Goal: Task Accomplishment & Management: Complete application form

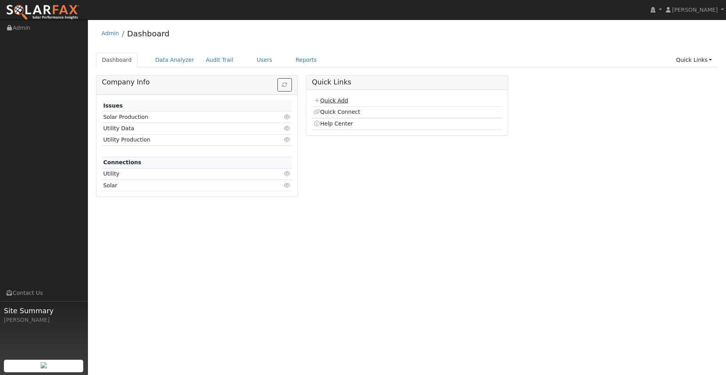
click at [342, 100] on link "Quick Add" at bounding box center [330, 100] width 35 height 6
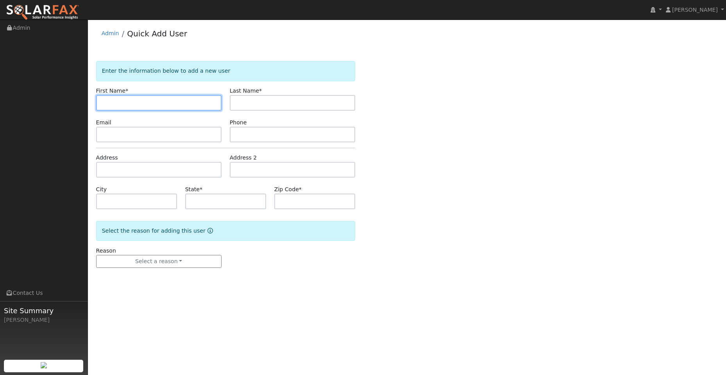
click at [118, 107] on input "text" at bounding box center [158, 103] width 125 height 16
paste input "Soroush"
click at [105, 104] on input "Soroush" at bounding box center [158, 103] width 125 height 16
type input "Soroush"
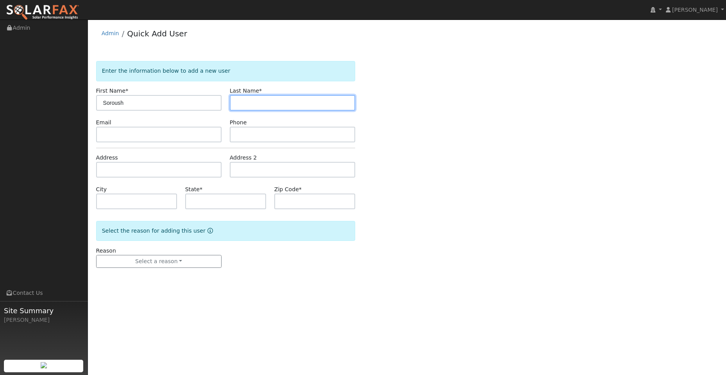
click at [254, 106] on input "text" at bounding box center [292, 103] width 125 height 16
drag, startPoint x: 238, startPoint y: 92, endPoint x: 242, endPoint y: 101, distance: 9.6
click at [238, 94] on label "Last Name *" at bounding box center [246, 91] width 32 height 8
paste input "Behmardi"
click at [240, 106] on input "Behmardi" at bounding box center [292, 103] width 125 height 16
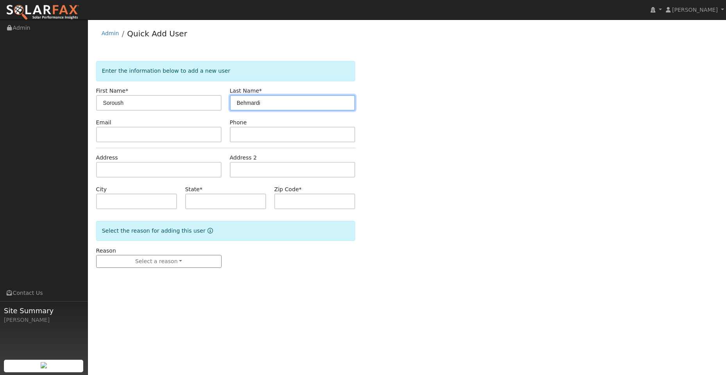
click at [238, 105] on input "Behmardi" at bounding box center [292, 103] width 125 height 16
type input "Behmardi"
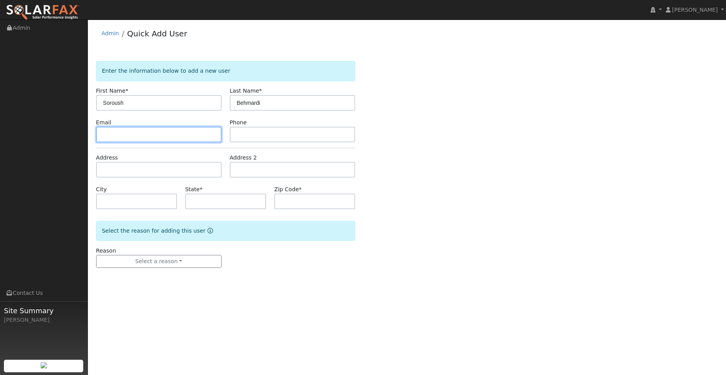
click at [200, 142] on input "text" at bounding box center [158, 135] width 125 height 16
click at [116, 136] on input "text" at bounding box center [158, 135] width 125 height 16
paste input "soroush.colapika@gmail.com"
click at [102, 135] on input "soroush.colapika@gmail.com" at bounding box center [158, 135] width 125 height 16
type input "soroush.colapika@gmail.com"
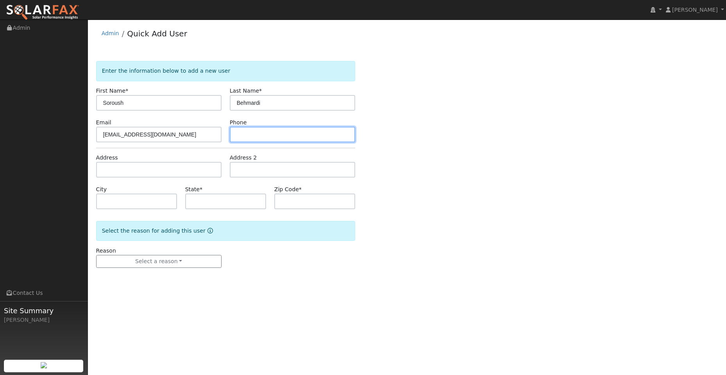
click at [269, 136] on input "text" at bounding box center [292, 135] width 125 height 16
click at [248, 138] on input "text" at bounding box center [292, 135] width 125 height 16
paste input "(628) 333-5912"
click at [238, 134] on input "(628) 333-5912" at bounding box center [292, 135] width 125 height 16
type input "(628) 333-5912"
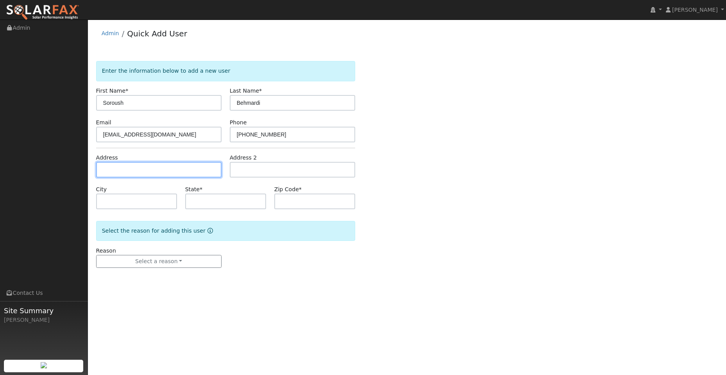
click at [183, 172] on input "text" at bounding box center [158, 170] width 125 height 16
click at [138, 167] on input "text" at bounding box center [158, 170] width 125 height 16
paste input "1090 Creekside Drive"
type input "1090 Creekside Drive"
type input "Vacaville"
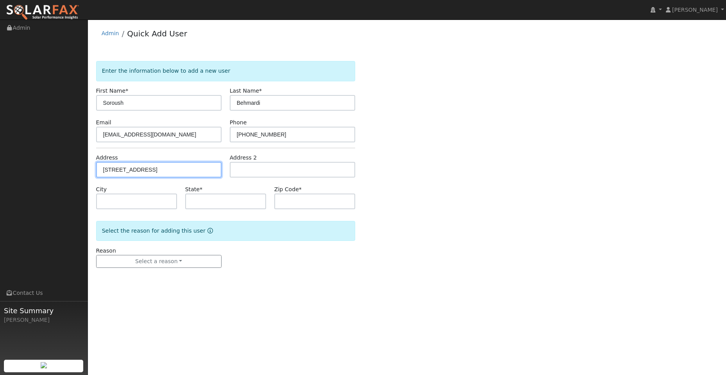
type input "CA"
type input "95687"
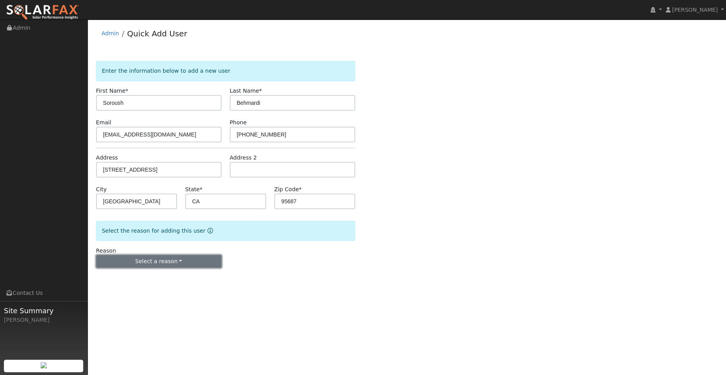
click at [174, 258] on button "Select a reason" at bounding box center [158, 261] width 125 height 13
click at [149, 275] on link "New lead" at bounding box center [140, 277] width 86 height 11
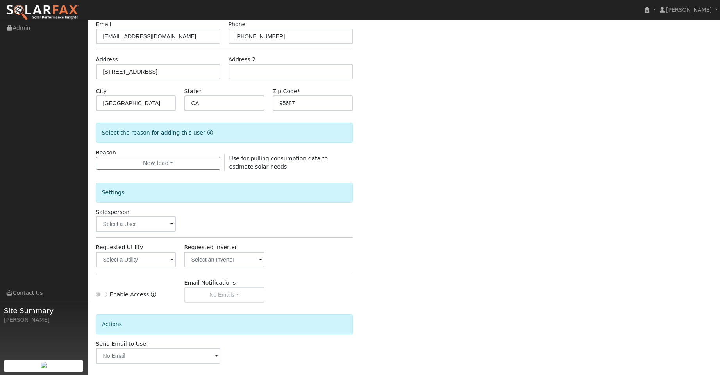
scroll to position [117, 0]
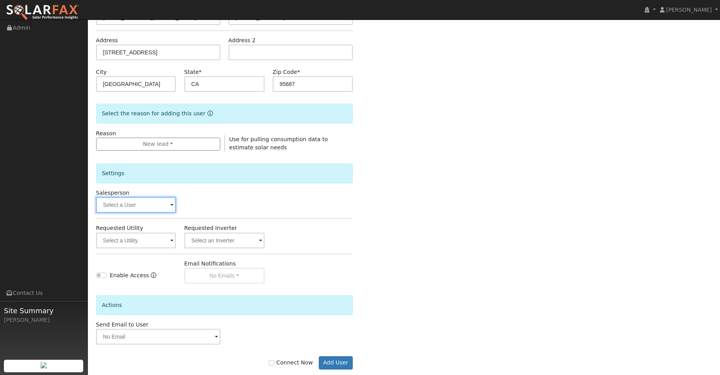
click at [140, 209] on input "text" at bounding box center [136, 205] width 80 height 16
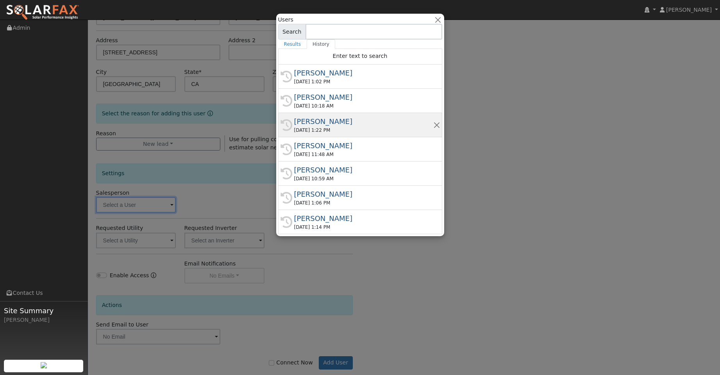
click at [379, 125] on div "Adam Hedemark" at bounding box center [363, 121] width 139 height 11
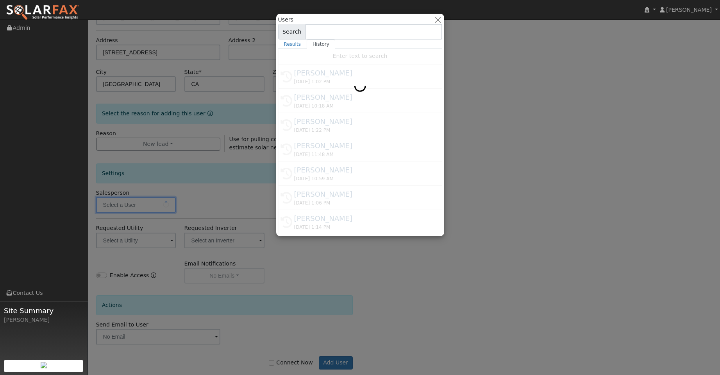
type input "Adam Hedemark"
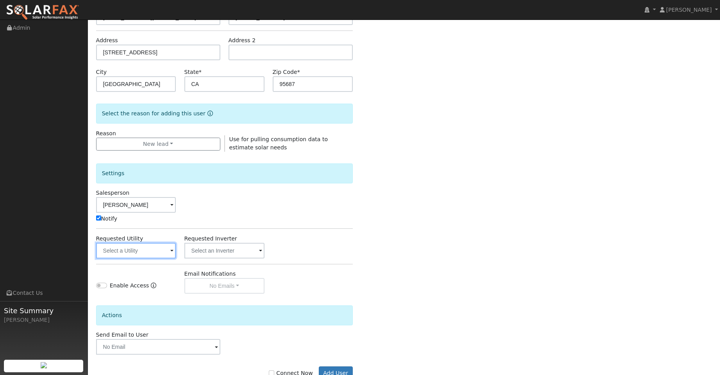
click at [164, 246] on input "text" at bounding box center [136, 251] width 80 height 16
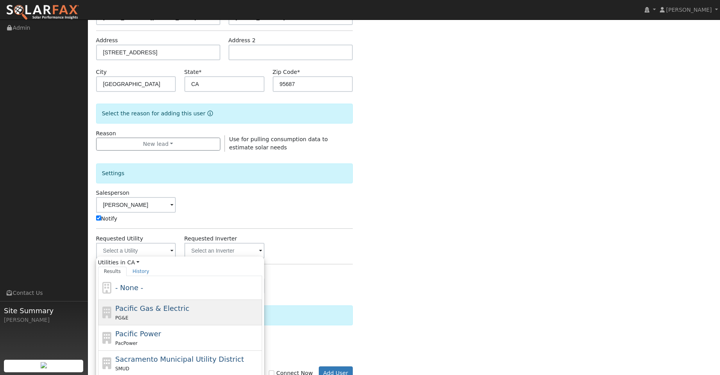
click at [182, 305] on div "Pacific Gas & Electric PG&E" at bounding box center [187, 312] width 145 height 19
type input "Pacific Gas & Electric"
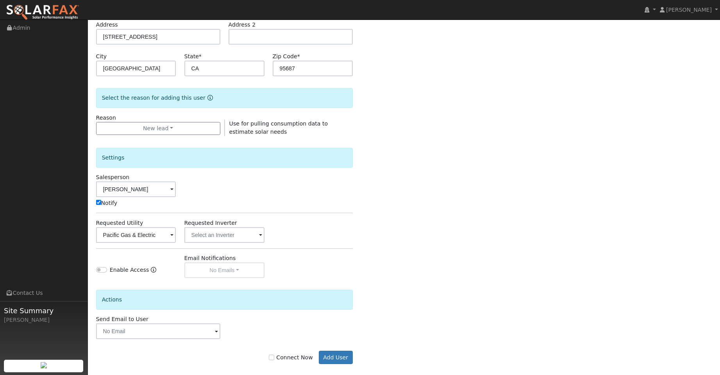
scroll to position [141, 0]
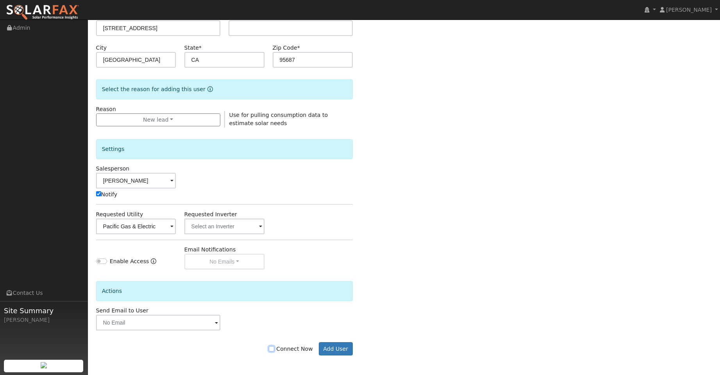
drag, startPoint x: 276, startPoint y: 346, endPoint x: 281, endPoint y: 349, distance: 5.8
click at [274, 347] on input "Connect Now" at bounding box center [271, 348] width 5 height 5
checkbox input "true"
click at [326, 348] on button "Add User" at bounding box center [336, 348] width 34 height 13
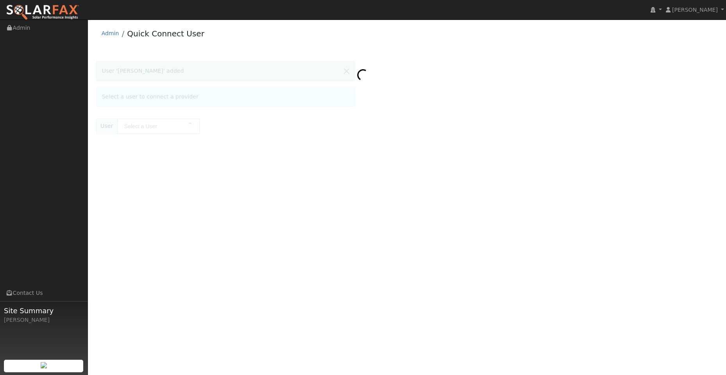
type input "Soroush Behmardi"
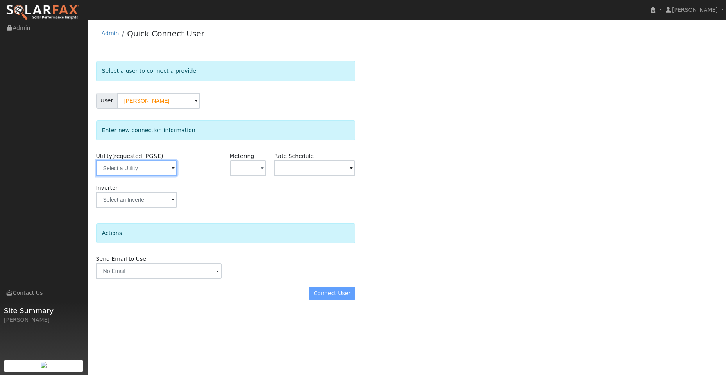
click at [154, 169] on input "text" at bounding box center [136, 168] width 81 height 16
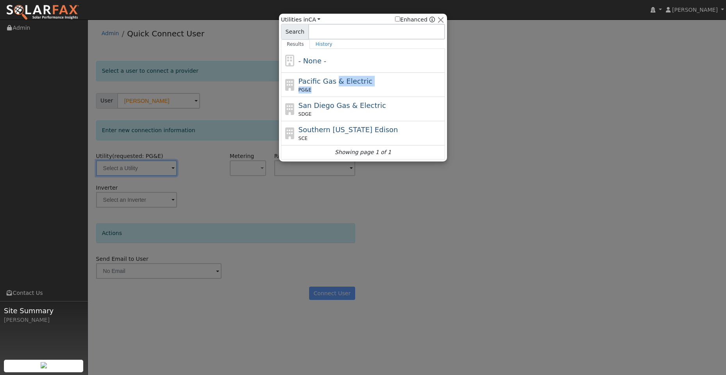
click at [331, 87] on div "Pacific Gas & Electric PG&E" at bounding box center [371, 85] width 145 height 18
type input "PG&E"
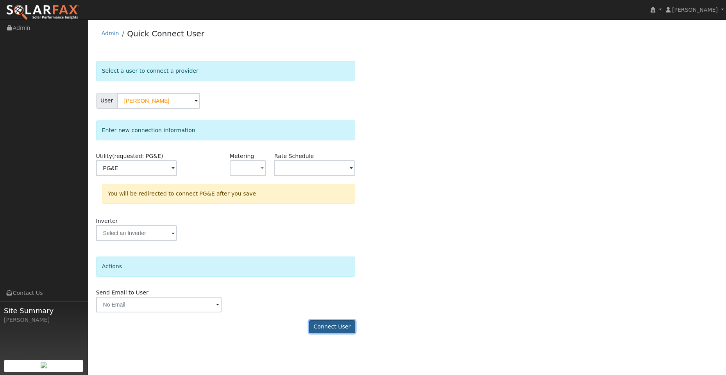
click at [338, 327] on button "Connect User" at bounding box center [332, 326] width 46 height 13
